Goal: Transaction & Acquisition: Book appointment/travel/reservation

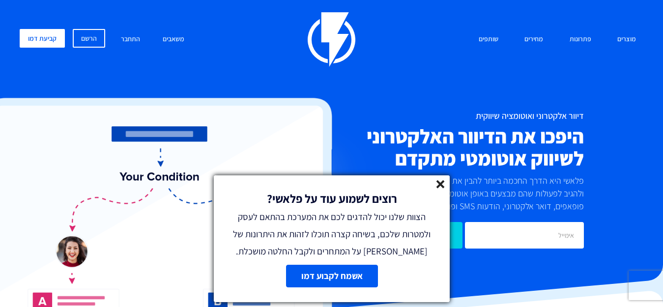
click at [327, 278] on link "אשמח לקבוע דמו" at bounding box center [331, 276] width 92 height 23
click at [441, 178] on div "רוצים לשמוע עוד על פלאשי? הצוות שלנו יכול להדגים לכם את המערכת בהתאם לעסק ולמטר…" at bounding box center [332, 217] width 236 height 84
click at [439, 183] on line at bounding box center [440, 184] width 7 height 7
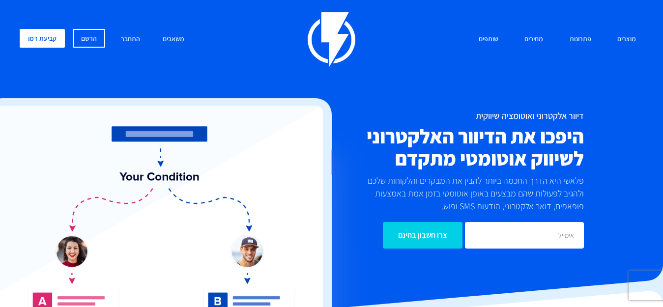
click at [67, 259] on img at bounding box center [175, 239] width 397 height 282
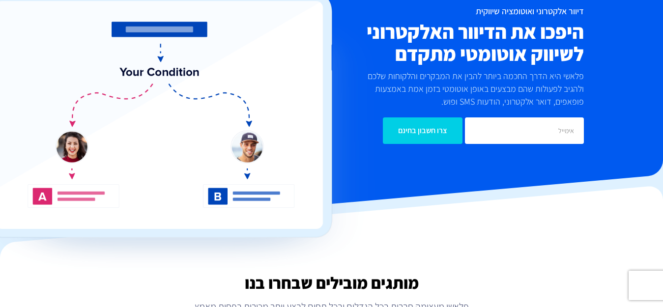
scroll to position [124, 0]
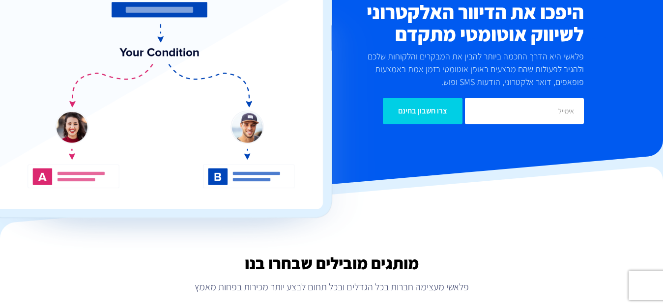
click at [42, 177] on img at bounding box center [175, 114] width 397 height 282
click at [215, 176] on img at bounding box center [175, 114] width 397 height 282
click at [531, 113] on input "email" at bounding box center [524, 111] width 119 height 27
type input "[EMAIL_ADDRESS][PERSON_NAME][DOMAIN_NAME]"
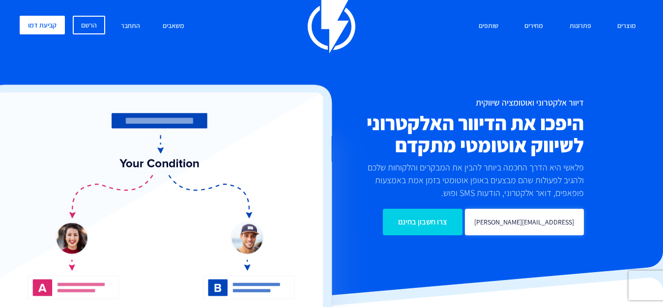
scroll to position [0, 0]
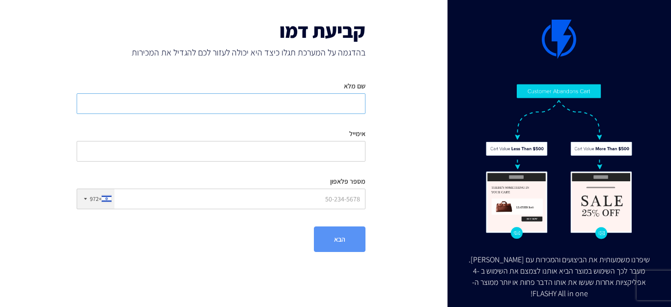
click at [294, 110] on input "שם מלא" at bounding box center [221, 103] width 289 height 21
type input "[PERSON_NAME]"
type input "[EMAIL_ADDRESS][PERSON_NAME][DOMAIN_NAME]"
type input "0548175178"
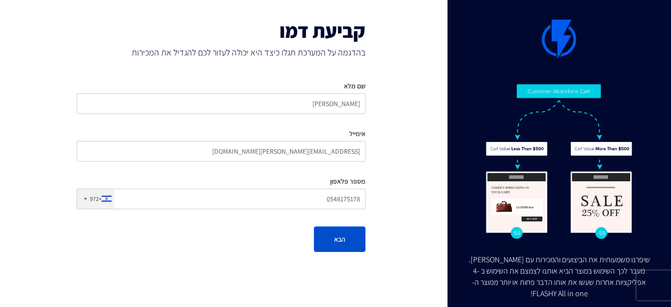
click at [338, 241] on button "הבא" at bounding box center [340, 239] width 52 height 26
